Goal: Information Seeking & Learning: Learn about a topic

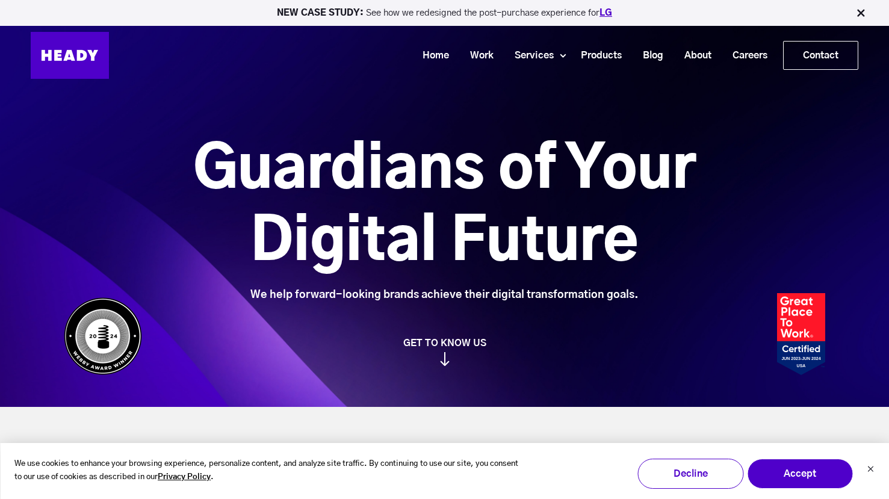
click at [608, 12] on link "LG" at bounding box center [606, 12] width 13 height 9
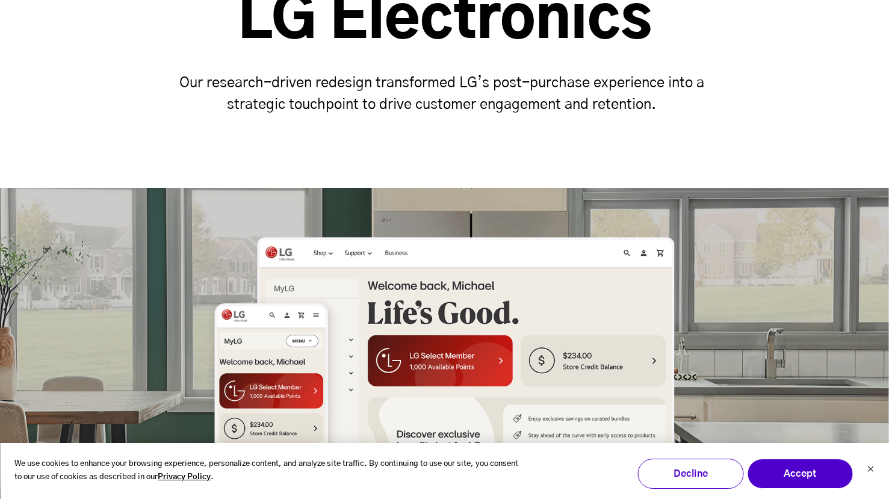
scroll to position [187, 0]
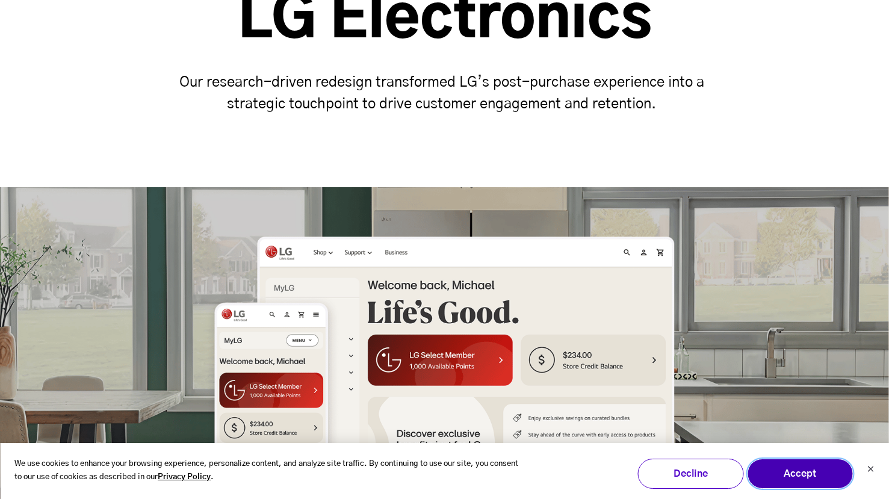
click at [828, 484] on button "Accept" at bounding box center [800, 474] width 106 height 30
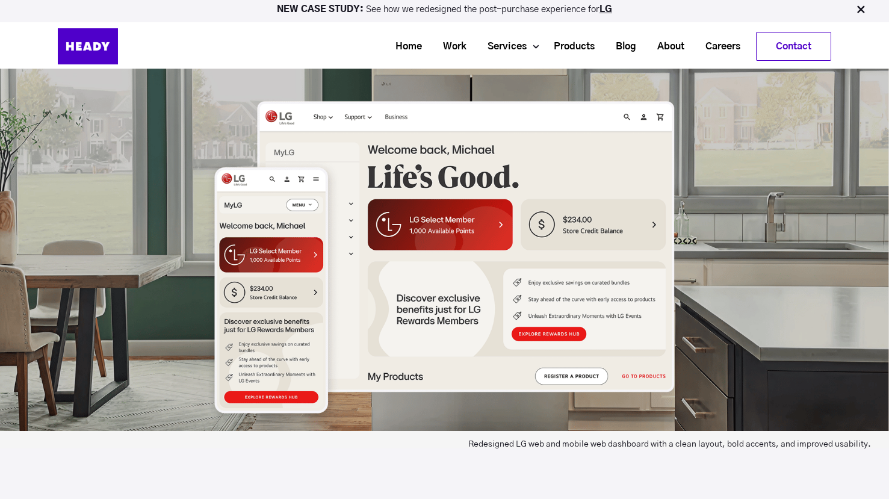
scroll to position [0, 0]
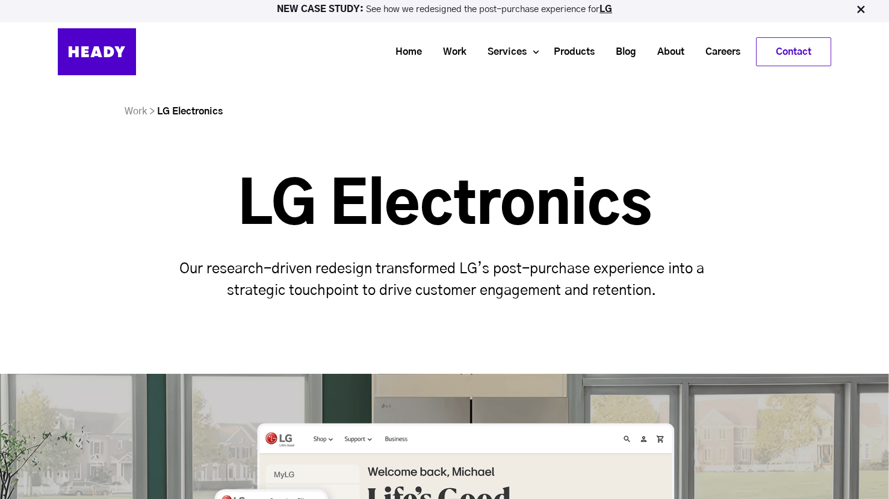
click at [110, 37] on img at bounding box center [97, 51] width 78 height 47
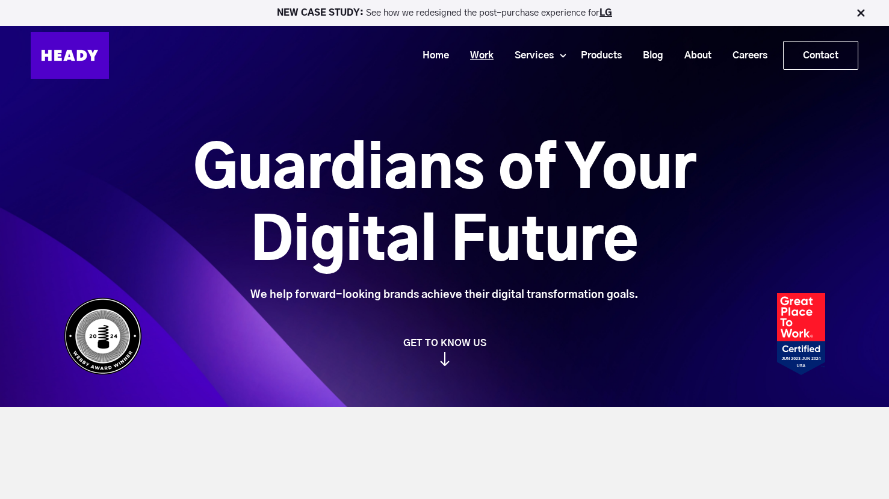
click at [488, 55] on link "Work" at bounding box center [477, 56] width 45 height 22
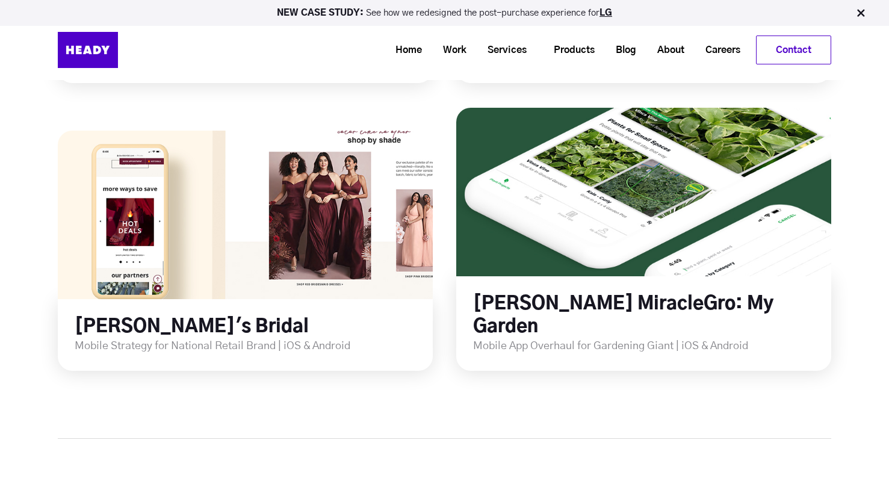
scroll to position [1903, 0]
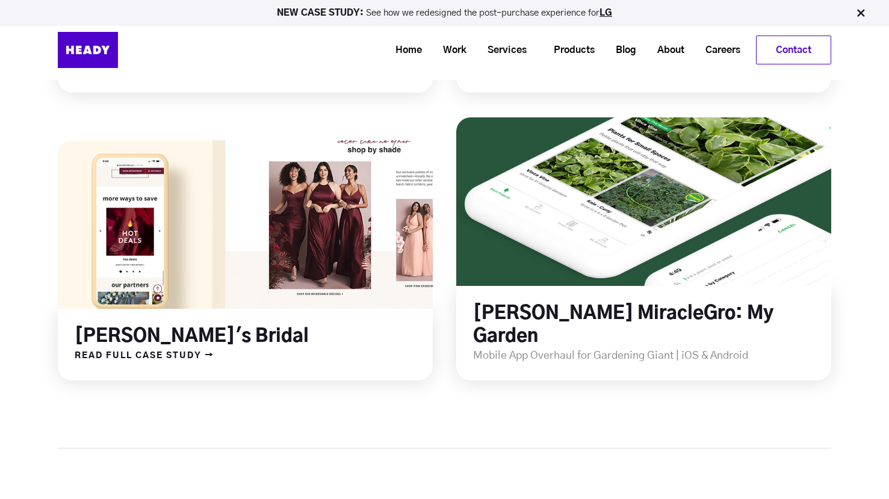
click at [176, 309] on div "[PERSON_NAME]'s Bridal" at bounding box center [245, 329] width 375 height 40
click at [128, 348] on span "READ FULL CASE STUDY →" at bounding box center [136, 356] width 157 height 16
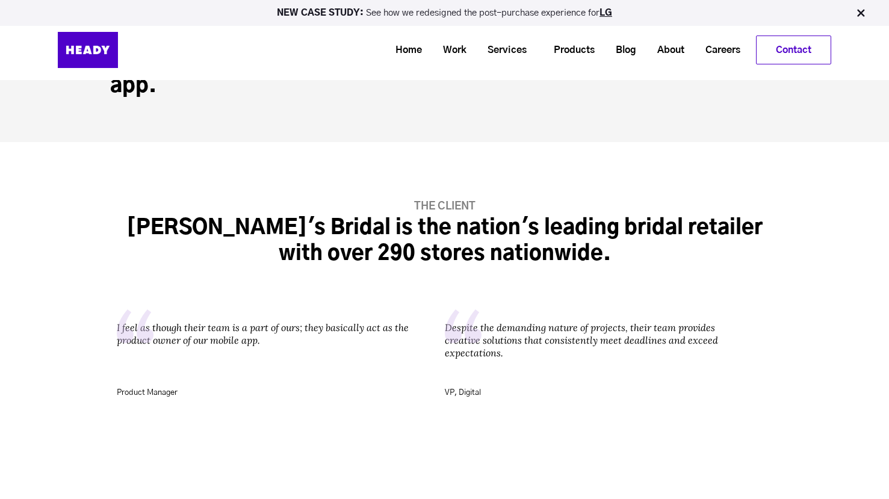
scroll to position [2495, 0]
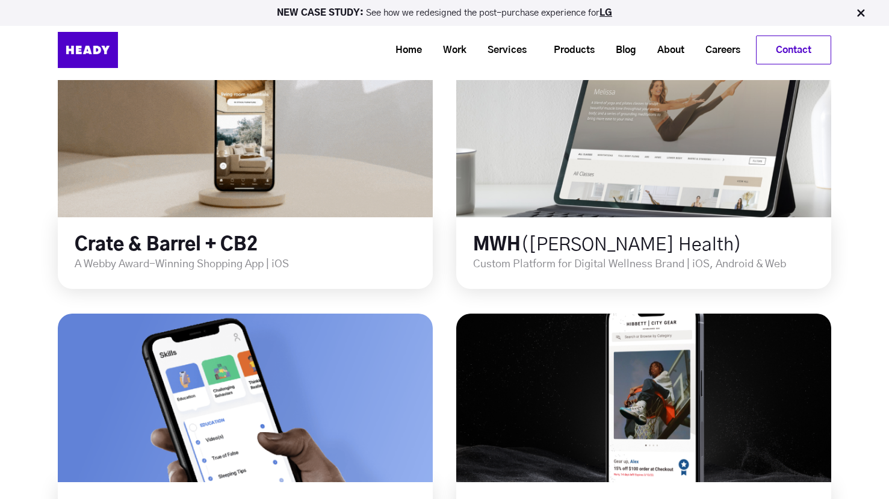
scroll to position [647, 0]
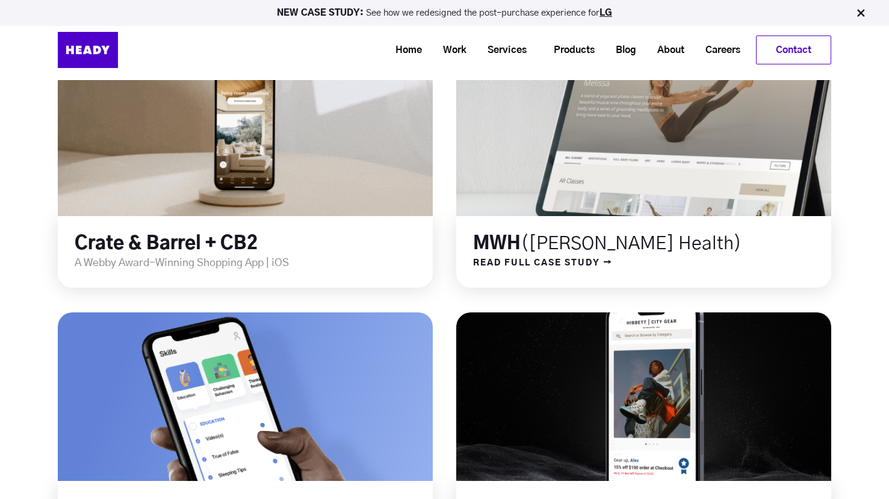
click at [680, 150] on link at bounding box center [644, 132] width 450 height 202
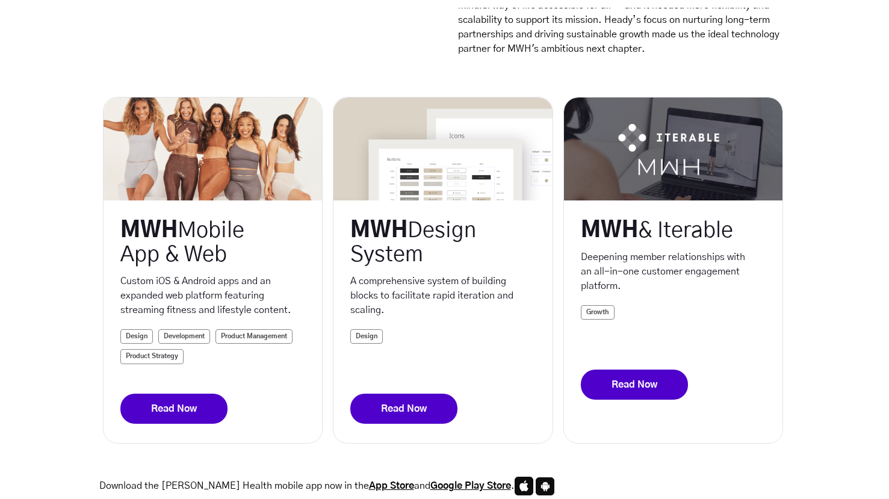
scroll to position [242, 0]
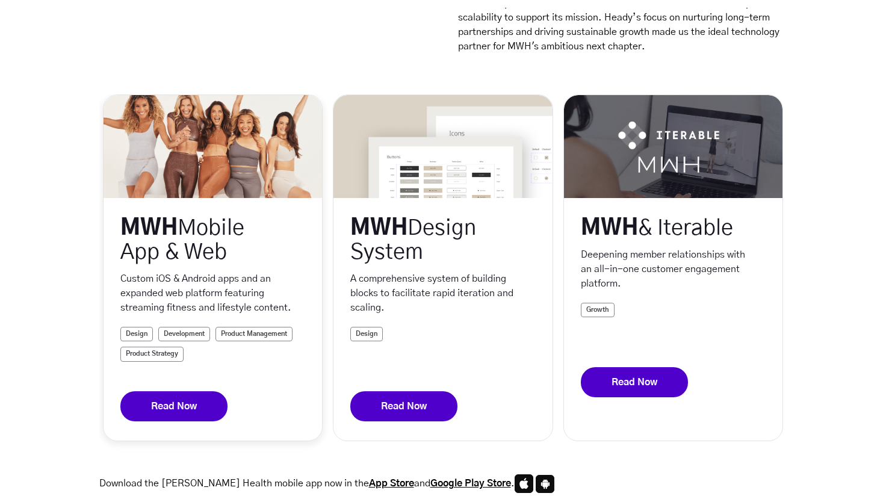
click at [153, 403] on link "Read Now" at bounding box center [173, 406] width 107 height 30
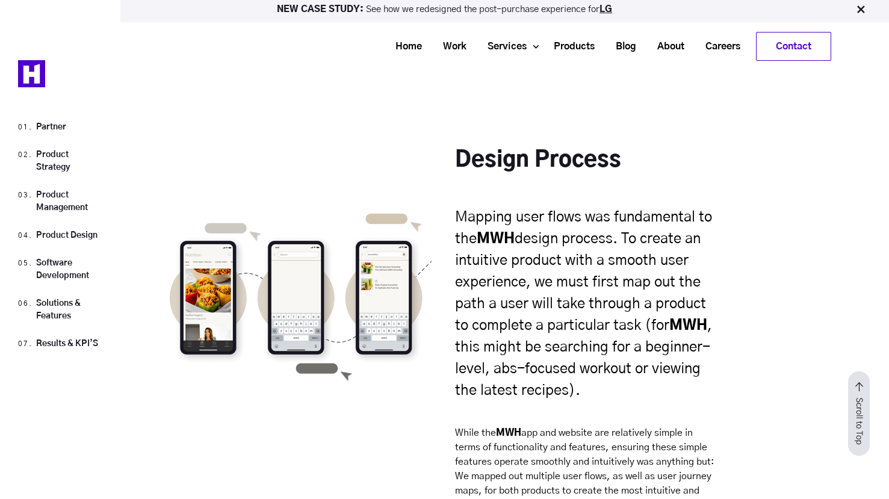
scroll to position [7851, 0]
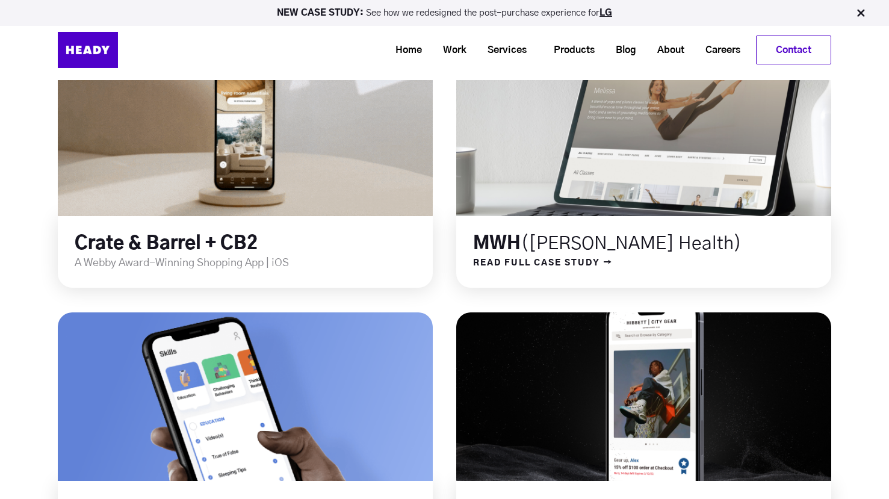
scroll to position [647, 0]
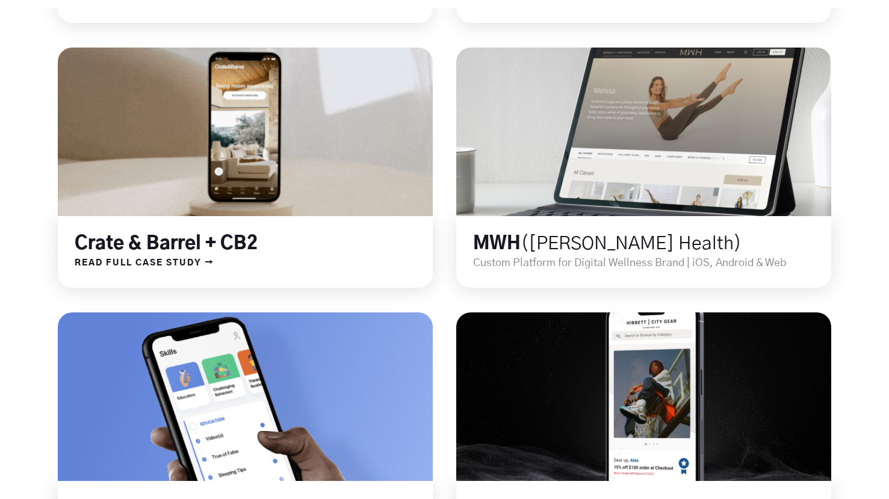
click at [307, 180] on link at bounding box center [245, 132] width 450 height 202
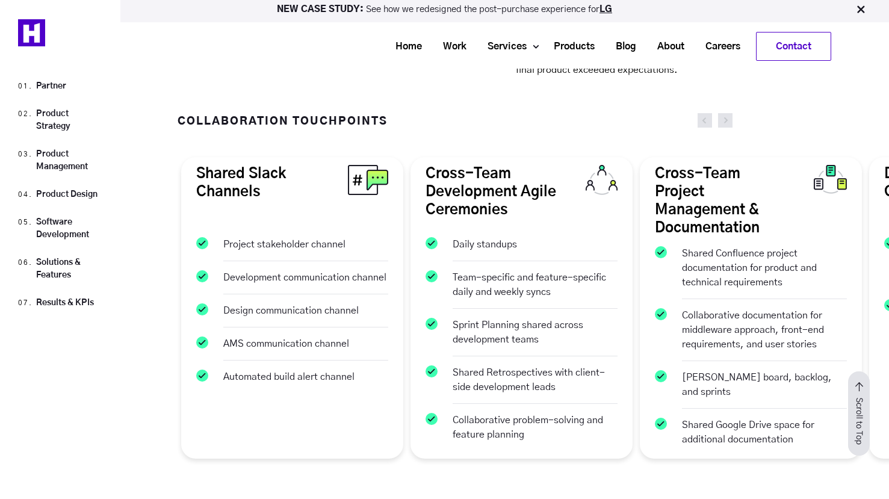
scroll to position [3066, 0]
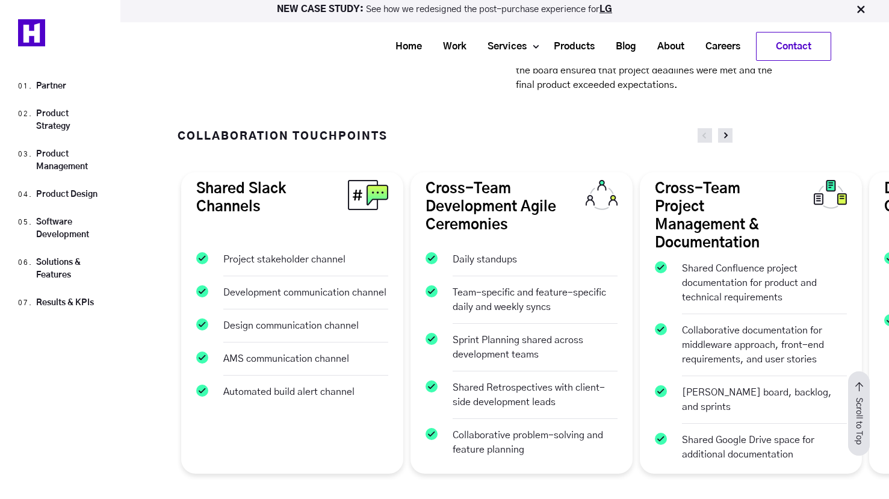
click at [729, 128] on link at bounding box center [725, 135] width 14 height 14
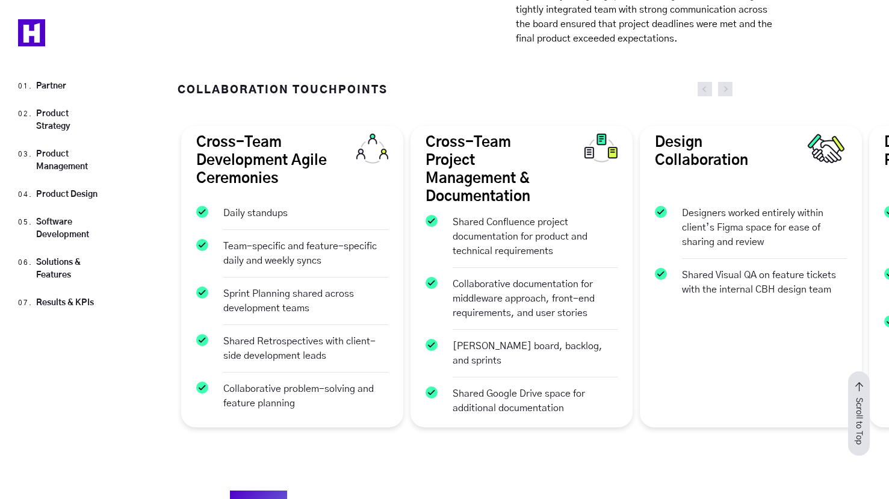
scroll to position [3124, 0]
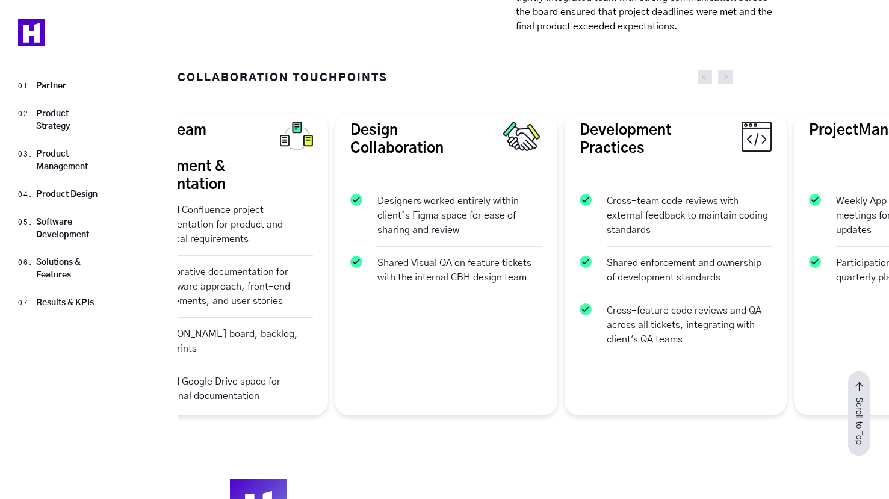
drag, startPoint x: 867, startPoint y: 270, endPoint x: 526, endPoint y: 271, distance: 340.9
click at [561, 271] on div "Development Practices Cross-team code reviews with external feedback to maintai…" at bounding box center [675, 265] width 229 height 314
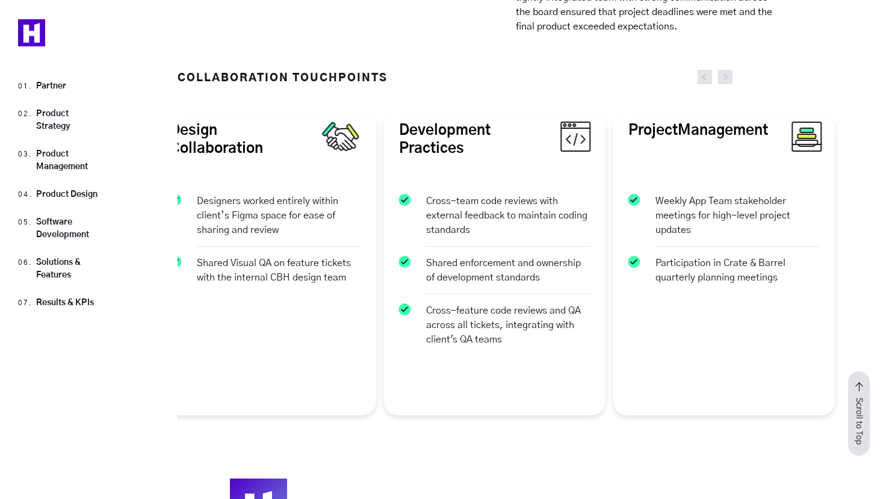
drag, startPoint x: 809, startPoint y: 258, endPoint x: 540, endPoint y: 272, distance: 268.9
click at [540, 272] on div "Shared Slack Channels Project stakeholder channel Development communication cha…" at bounding box center [839, 265] width 2753 height 314
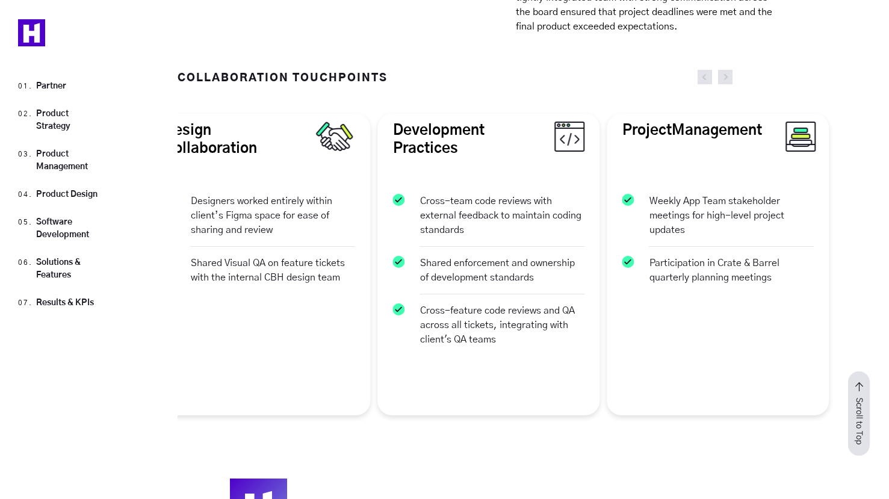
drag, startPoint x: 575, startPoint y: 207, endPoint x: 397, endPoint y: 222, distance: 178.3
click at [397, 222] on div "Shared Slack Channels Project stakeholder channel Development communication cha…" at bounding box center [833, 265] width 2753 height 314
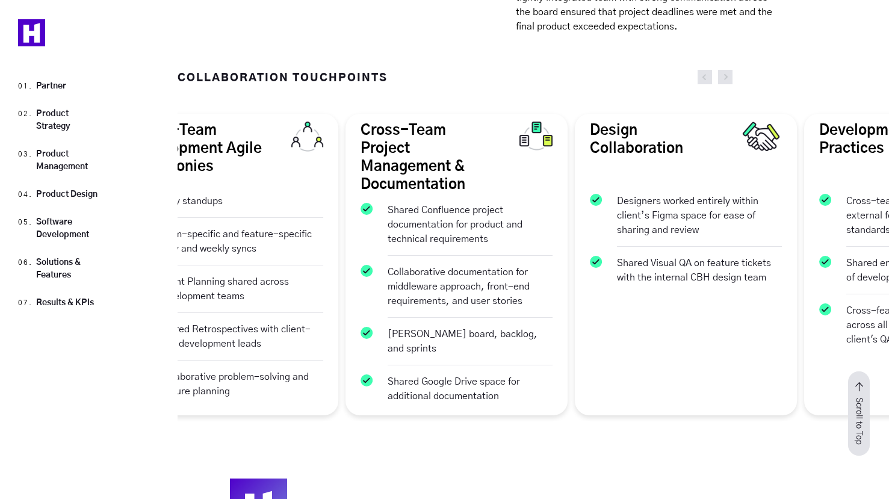
drag, startPoint x: 355, startPoint y: 209, endPoint x: 830, endPoint y: 206, distance: 475.2
click at [782, 196] on p "Designers worked entirely within client’s Figma space for ease of sharing and r…" at bounding box center [699, 216] width 165 height 62
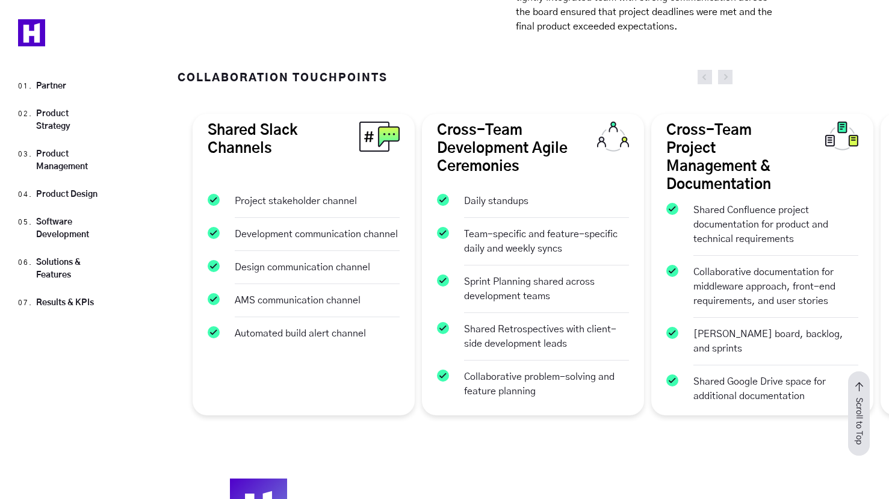
drag, startPoint x: 585, startPoint y: 202, endPoint x: 696, endPoint y: 208, distance: 110.9
click at [681, 206] on li "Shared Confluence project documentation for product and technical requirements" at bounding box center [763, 225] width 192 height 62
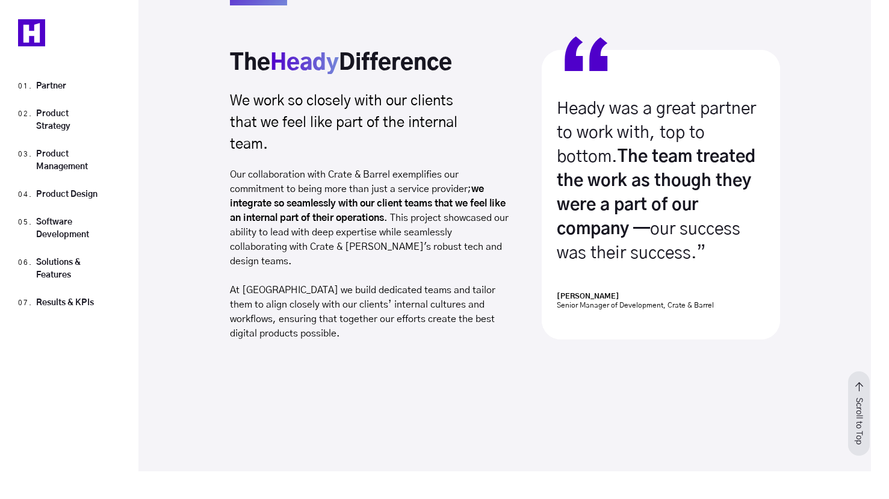
scroll to position [4031, 0]
